Goal: Understand process/instructions: Learn how to perform a task or action

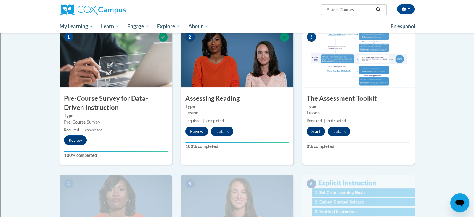
scroll to position [90, 0]
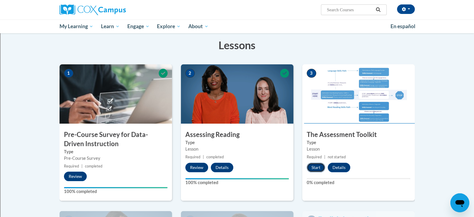
click at [320, 167] on button "Start" at bounding box center [316, 167] width 18 height 9
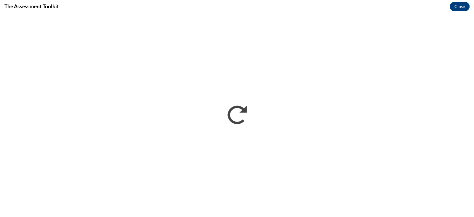
scroll to position [0, 0]
